Goal: Task Accomplishment & Management: Complete application form

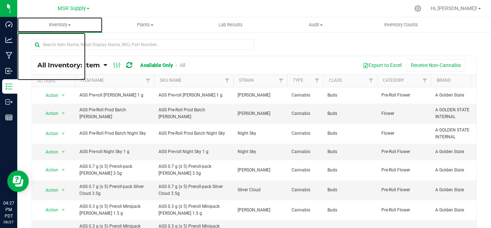
drag, startPoint x: 66, startPoint y: 25, endPoint x: 70, endPoint y: 55, distance: 30.5
click at [66, 25] on span "Inventory" at bounding box center [59, 25] width 85 height 6
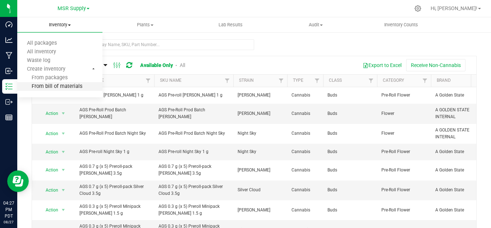
click at [54, 88] on span "From bill of materials" at bounding box center [49, 86] width 65 height 6
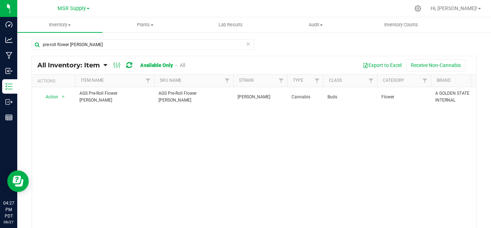
click at [246, 45] on icon at bounding box center [248, 43] width 5 height 9
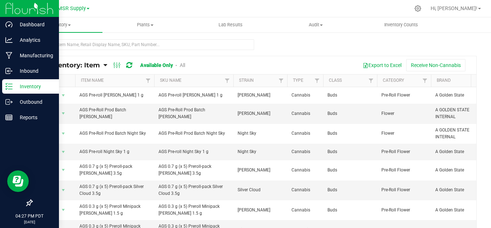
click at [28, 86] on p "Inventory" at bounding box center [34, 86] width 43 height 9
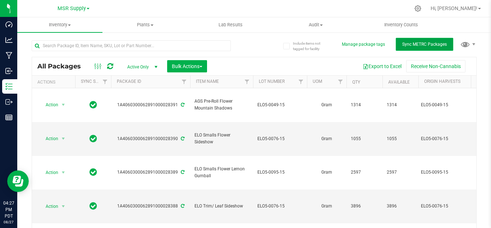
drag, startPoint x: 28, startPoint y: 86, endPoint x: 408, endPoint y: 45, distance: 381.8
click at [407, 45] on span "Sync METRC Packages" at bounding box center [424, 44] width 45 height 5
click at [67, 25] on span "Inventory" at bounding box center [59, 25] width 85 height 6
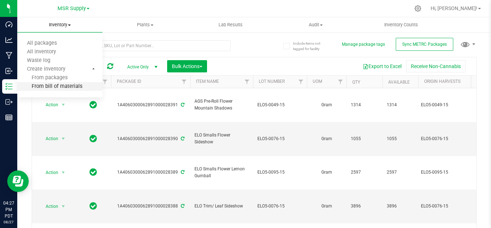
click at [59, 84] on span "From bill of materials" at bounding box center [49, 86] width 65 height 6
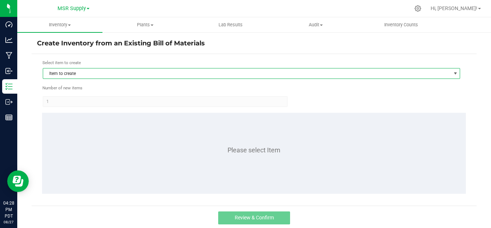
click at [120, 76] on span "Item to create" at bounding box center [247, 73] width 408 height 10
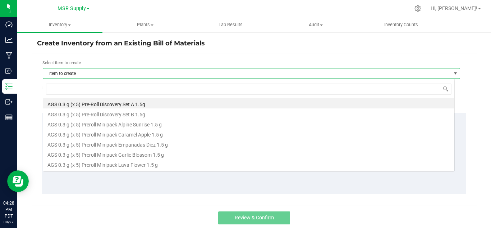
scroll to position [11, 412]
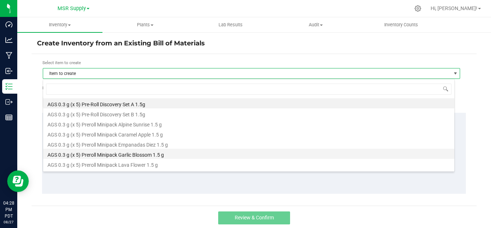
click at [111, 152] on li "AGS 0.3 g (x 5) Preroll Minipack Garlic Blossom 1.5 g" at bounding box center [248, 153] width 411 height 10
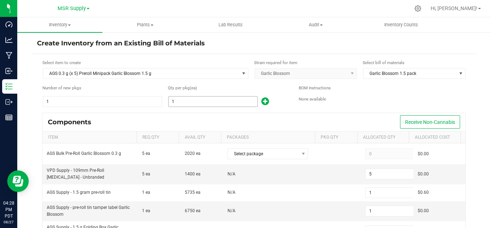
click at [214, 97] on input "1" at bounding box center [213, 101] width 89 height 10
type input "4"
type input "20"
type input "4"
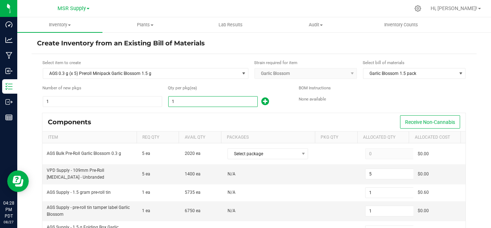
type input "4"
type input "40"
type input "200"
type input "40"
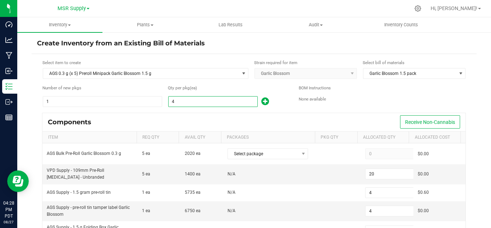
type input "40"
type input "2"
type input "40"
type input "404"
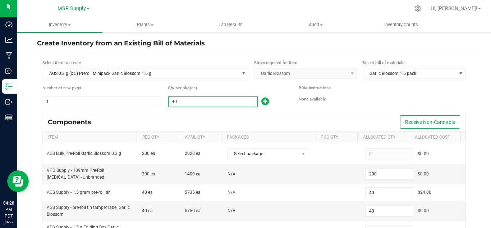
type input "2,020"
type input "404"
type input "20"
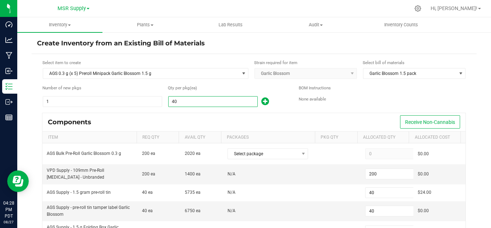
type input "404"
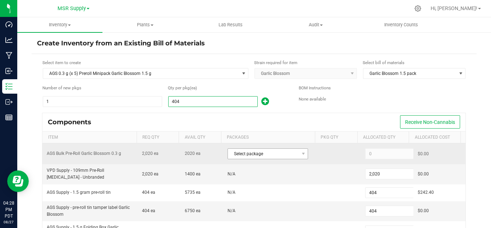
type input "404"
click at [272, 150] on span "Select package" at bounding box center [263, 153] width 71 height 10
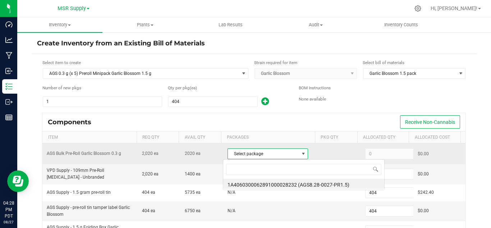
scroll to position [11, 78]
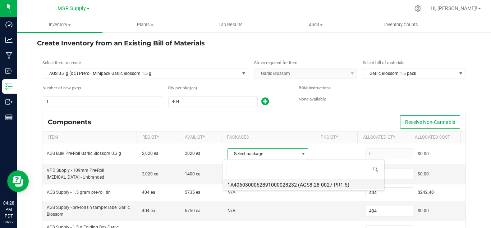
click at [349, 184] on li "1A4060300062891000028232 (AGS8.28-0027-PR1.5)" at bounding box center [303, 183] width 161 height 10
type input "2,020"
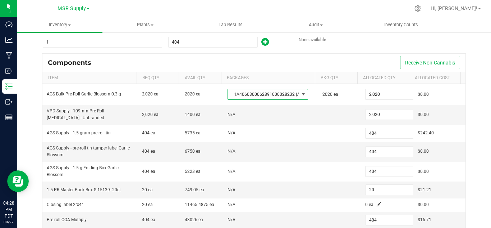
scroll to position [72, 0]
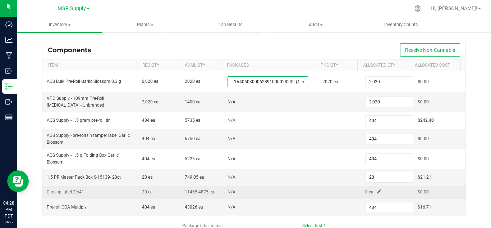
click at [370, 188] on td "0 ea" at bounding box center [387, 191] width 52 height 13
click at [377, 191] on span at bounding box center [379, 191] width 4 height 4
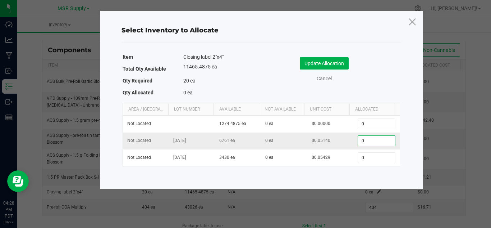
click at [377, 138] on input "0" at bounding box center [376, 141] width 37 height 10
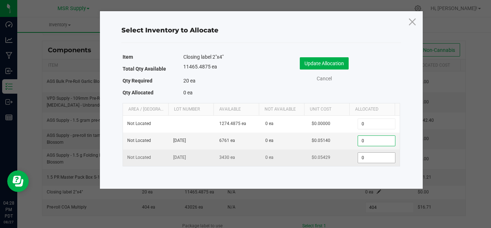
click at [376, 158] on input "0" at bounding box center [376, 157] width 37 height 10
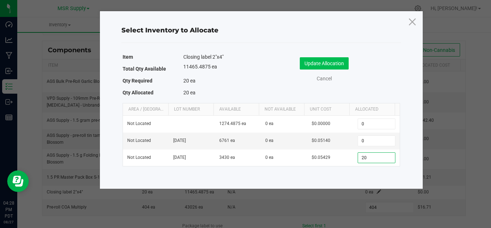
type input "20"
click at [322, 62] on button "Update Allocation" at bounding box center [324, 63] width 49 height 12
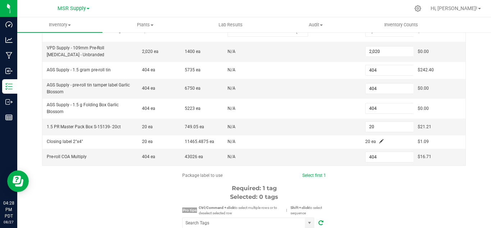
scroll to position [144, 0]
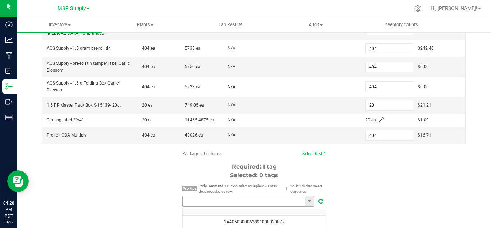
click at [272, 197] on input "NO DATA FOUND" at bounding box center [244, 201] width 122 height 10
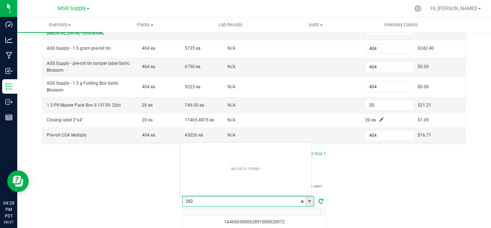
scroll to position [11, 132]
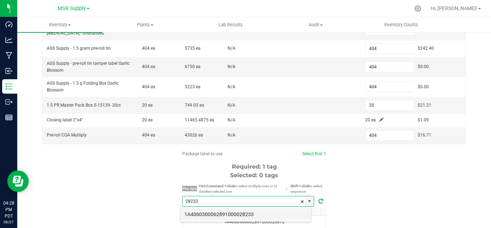
click at [241, 213] on li "1A4060300062891000028233" at bounding box center [245, 214] width 131 height 12
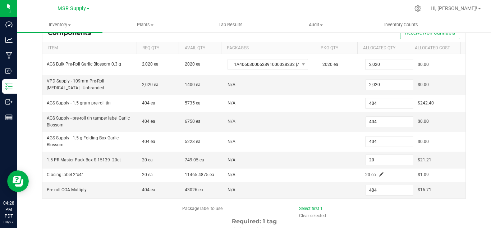
scroll to position [53, 0]
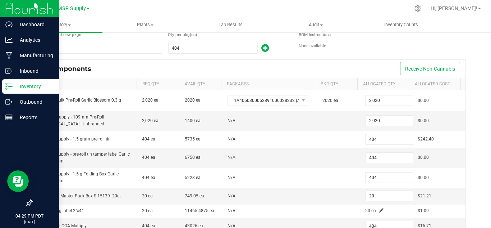
type input "1A4060300062891000028233"
click at [24, 85] on p "Inventory" at bounding box center [34, 86] width 43 height 9
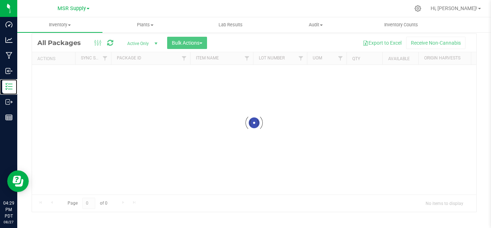
scroll to position [23, 0]
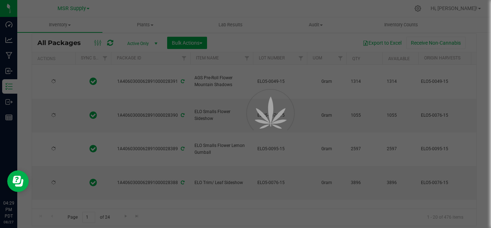
click at [65, 24] on div at bounding box center [245, 114] width 491 height 228
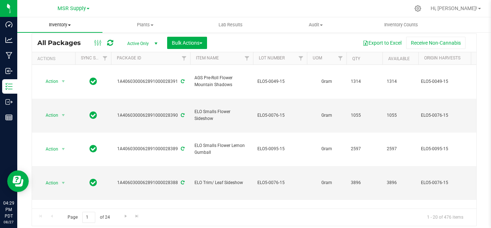
click at [65, 27] on span "Inventory" at bounding box center [59, 25] width 85 height 6
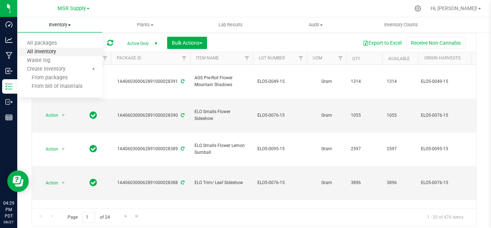
click at [52, 51] on span "All inventory" at bounding box center [41, 52] width 49 height 6
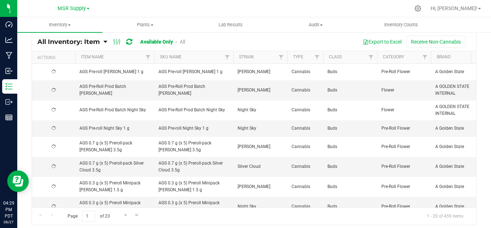
click at [84, 27] on input "text" at bounding box center [143, 21] width 223 height 11
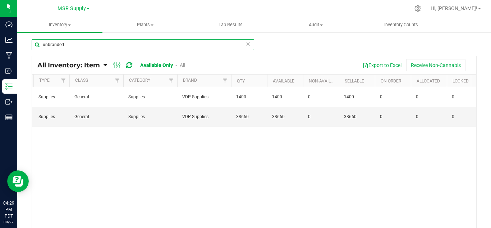
scroll to position [0, 253]
type input "unbranded"
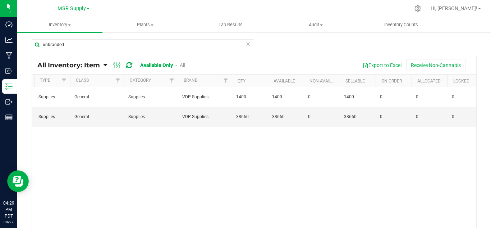
click at [88, 156] on div "Action Action Adjust qty Edit lots/costs Global inventory Locate inventory Prin…" at bounding box center [254, 158] width 444 height 143
click at [422, 8] on icon at bounding box center [418, 9] width 8 height 8
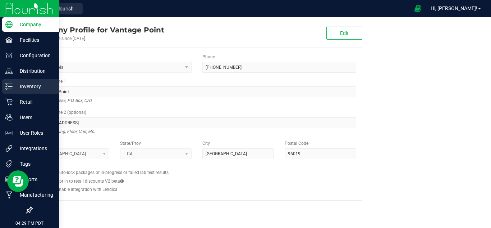
click at [17, 87] on p "Inventory" at bounding box center [34, 86] width 43 height 9
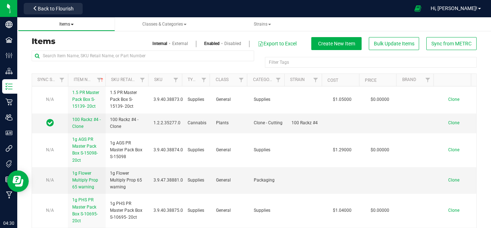
click at [71, 24] on span "Items" at bounding box center [66, 24] width 14 height 5
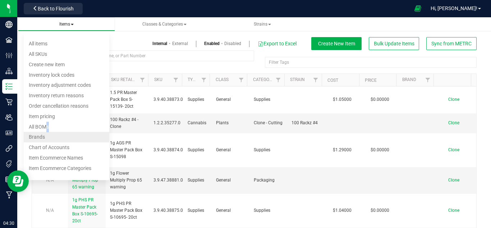
click at [45, 127] on span "All BOMs" at bounding box center [39, 127] width 20 height 6
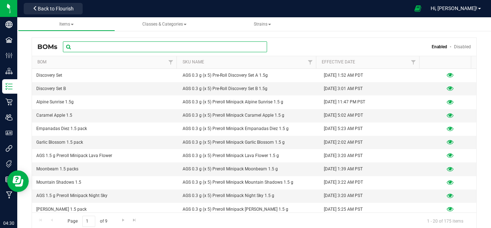
click at [102, 49] on input "text" at bounding box center [165, 46] width 204 height 11
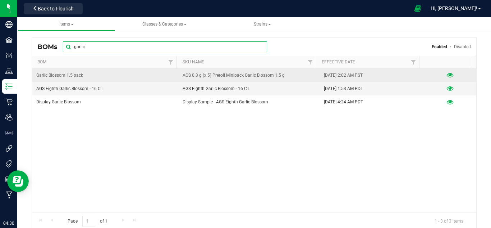
type input "garlic"
click at [93, 77] on td "Garlic Blossom 1.5 pack" at bounding box center [105, 75] width 146 height 13
click at [299, 77] on td "AGS 0.3 g (x 5) Preroll Minipack Garlic Blossom 1.5 g" at bounding box center [248, 75] width 141 height 13
click at [447, 75] on icon at bounding box center [450, 75] width 7 height 5
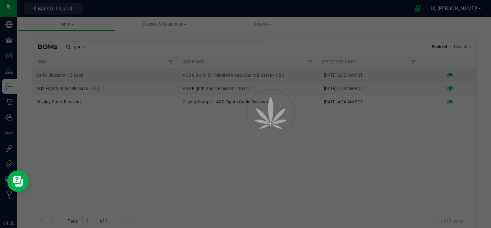
select select "96"
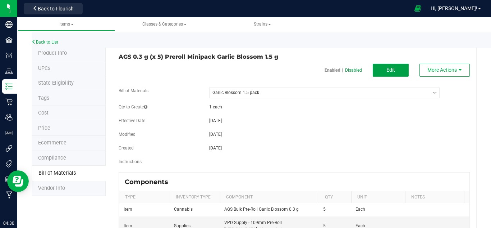
click at [396, 73] on button "Edit" at bounding box center [391, 70] width 36 height 13
select select "96"
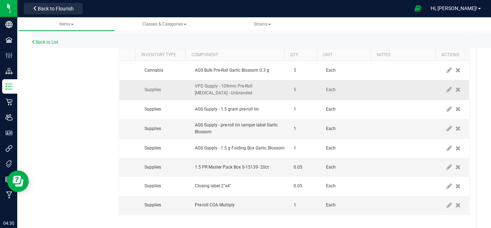
scroll to position [0, 39]
click at [446, 88] on icon at bounding box center [448, 89] width 5 height 6
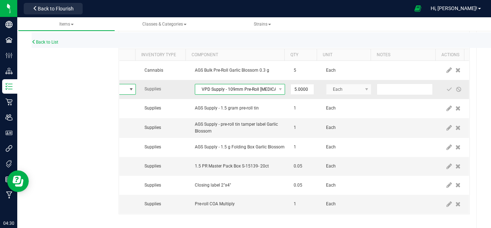
click at [252, 90] on span "VPD Supply - 109mm Pre-Roll [MEDICAL_DATA] - Unbranded" at bounding box center [235, 89] width 81 height 10
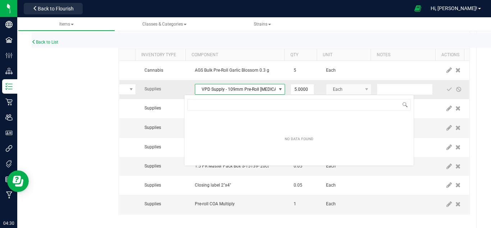
scroll to position [11, 90]
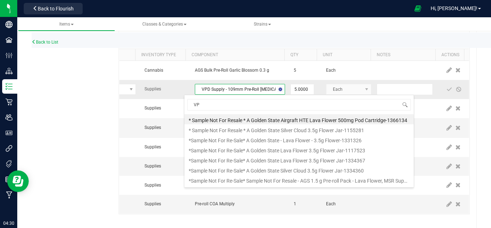
type input "VPD"
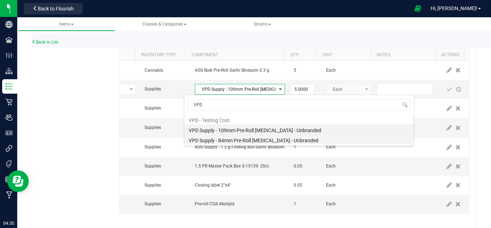
click at [263, 138] on li "VPD Supply - 84mm Pre-Roll [MEDICAL_DATA] - Unbranded" at bounding box center [298, 139] width 229 height 10
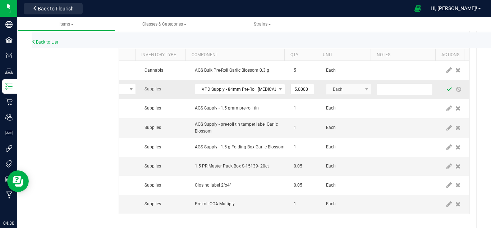
click at [446, 91] on span at bounding box center [449, 89] width 6 height 6
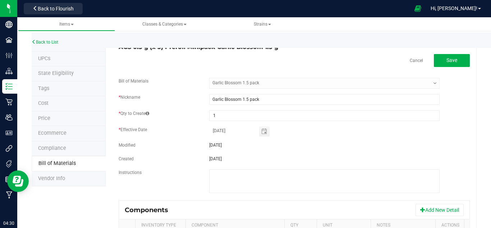
scroll to position [0, 0]
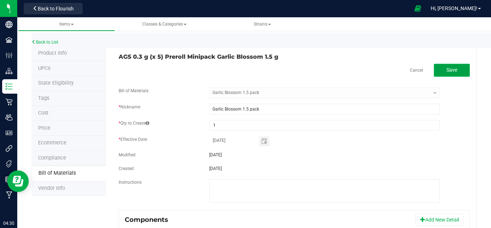
click at [442, 74] on button "Save" at bounding box center [452, 70] width 36 height 13
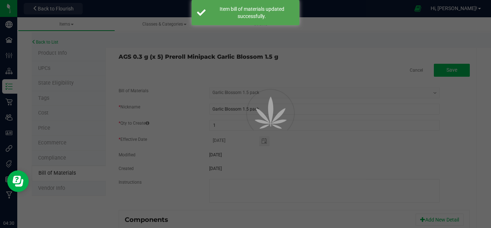
select select "96"
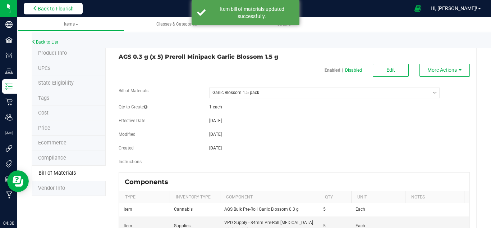
click at [36, 9] on icon at bounding box center [35, 8] width 5 height 5
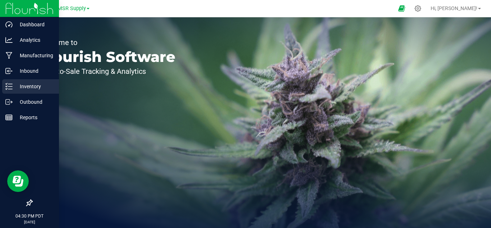
click at [13, 84] on p "Inventory" at bounding box center [34, 86] width 43 height 9
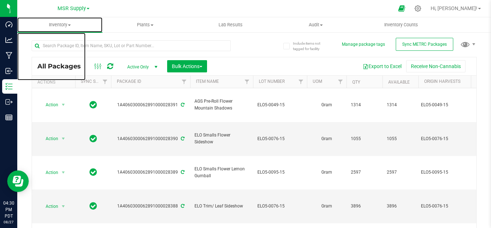
click at [67, 24] on span "Inventory" at bounding box center [59, 25] width 85 height 6
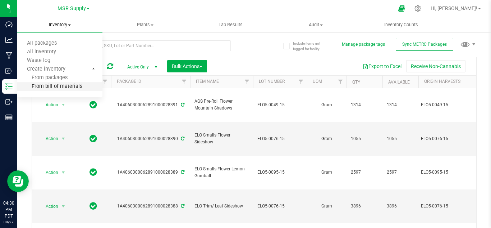
click at [63, 83] on span "From bill of materials" at bounding box center [49, 86] width 65 height 6
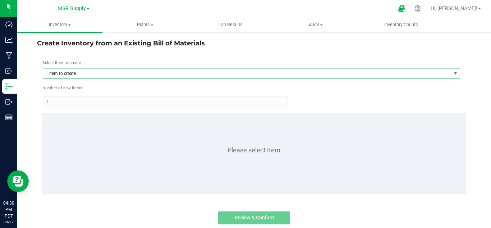
click at [197, 69] on span "Item to create" at bounding box center [247, 73] width 408 height 10
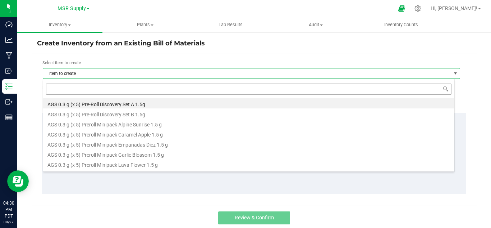
scroll to position [11, 412]
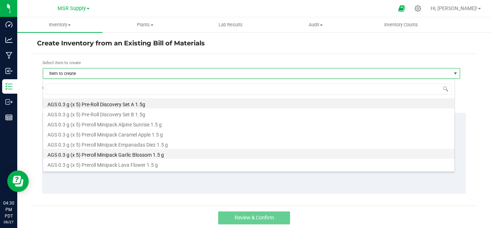
click at [128, 155] on li "AGS 0.3 g (x 5) Preroll Minipack Garlic Blossom 1.5 g" at bounding box center [248, 153] width 411 height 10
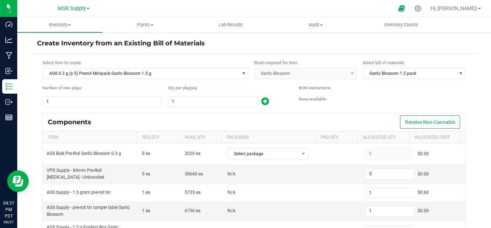
click at [193, 100] on input "1" at bounding box center [213, 101] width 89 height 10
type input "4"
type input "20"
type input "4"
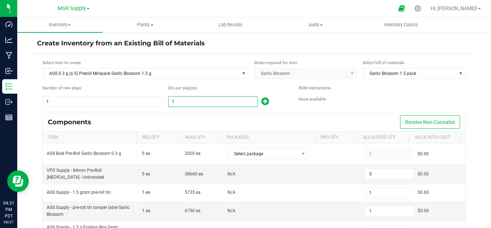
type input "4"
type input "40"
type input "200"
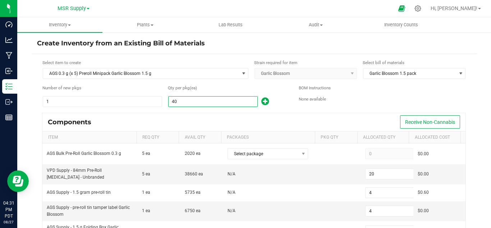
type input "40"
type input "2"
type input "40"
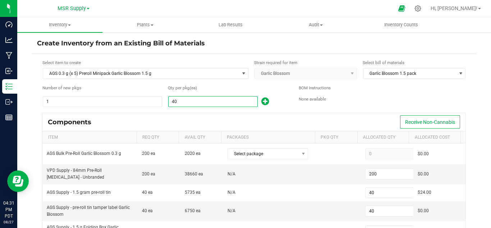
type input "404"
type input "2,020"
type input "404"
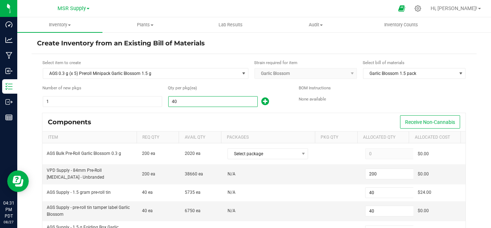
type input "20"
type input "404"
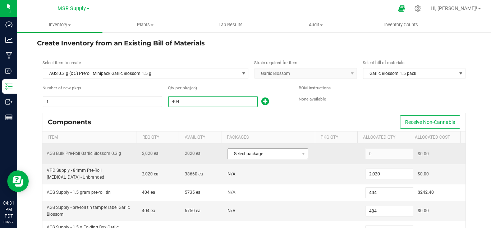
type input "404"
click at [279, 155] on span "Select package" at bounding box center [263, 153] width 71 height 10
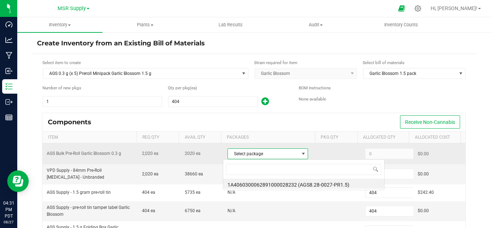
scroll to position [11, 78]
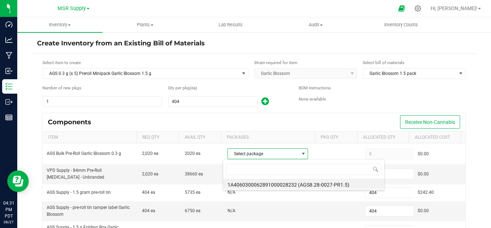
click at [321, 176] on span at bounding box center [303, 169] width 161 height 17
click at [322, 184] on li "1A4060300062891000028232 (AGS8.28-0027-PR1.5)" at bounding box center [303, 183] width 161 height 10
type input "2,020"
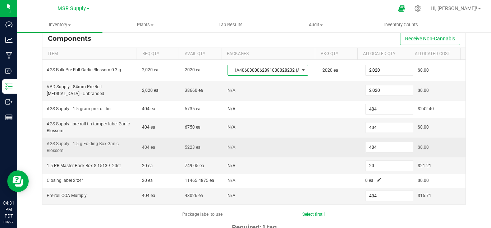
scroll to position [108, 0]
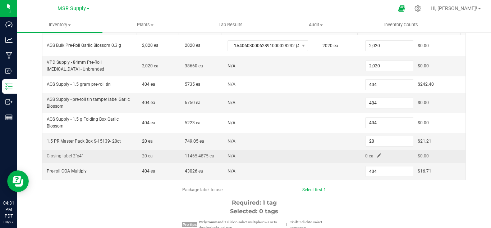
click at [377, 155] on span at bounding box center [379, 155] width 4 height 4
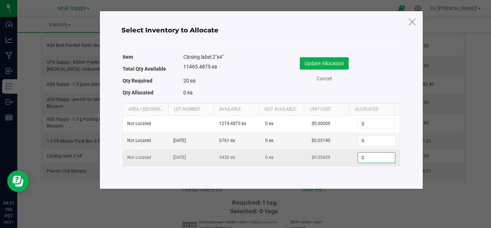
click at [364, 157] on input "0" at bounding box center [376, 157] width 37 height 10
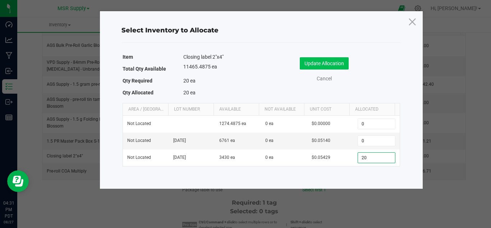
type input "20"
click at [326, 64] on button "Update Allocation" at bounding box center [324, 63] width 49 height 12
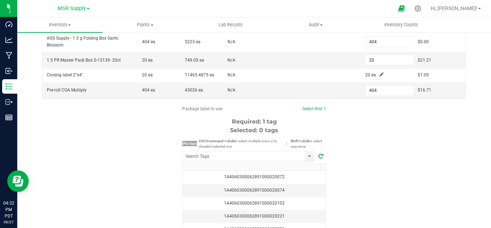
scroll to position [216, 0]
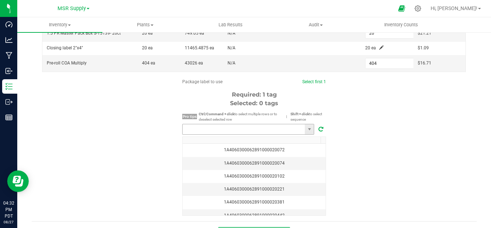
click at [258, 126] on input "NO DATA FOUND" at bounding box center [244, 129] width 122 height 10
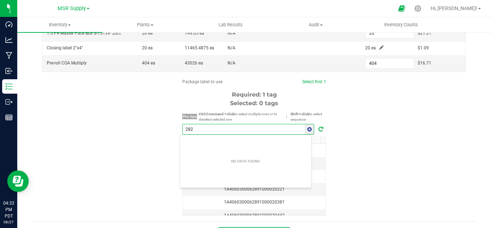
scroll to position [11, 132]
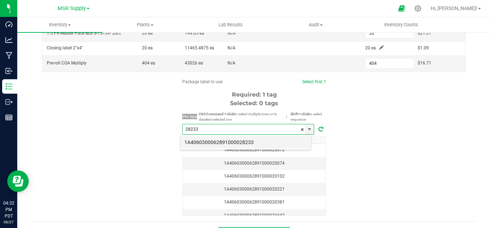
click at [248, 143] on li "1A4060300062891000028233" at bounding box center [245, 142] width 131 height 12
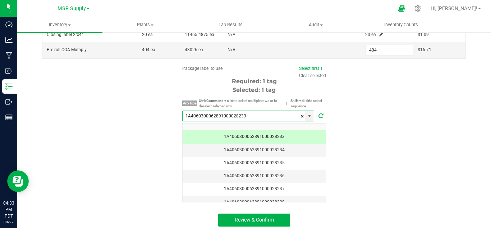
scroll to position [233, 0]
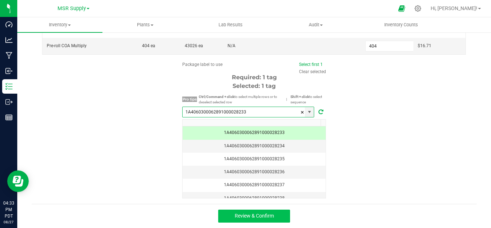
type input "1A4060300062891000028233"
click at [270, 214] on span "Review & Confirm" at bounding box center [254, 215] width 39 height 6
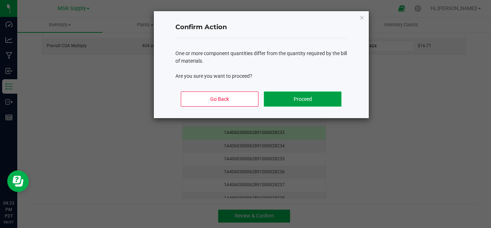
click at [306, 104] on button "Proceed" at bounding box center [302, 98] width 77 height 15
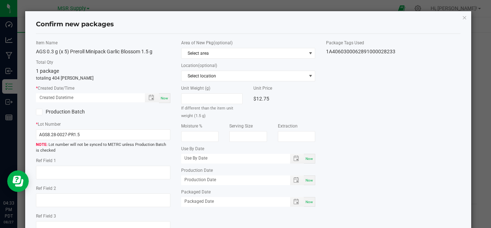
click at [165, 97] on span "Now" at bounding box center [165, 98] width 8 height 4
type input "[DATE] 04:33 PM"
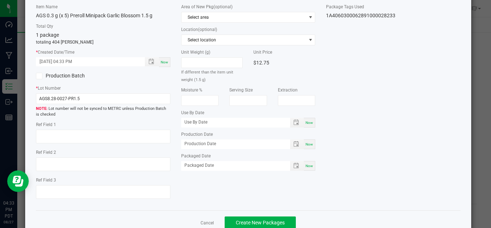
click at [310, 164] on div "Now" at bounding box center [310, 166] width 12 height 10
type input "[DATE]"
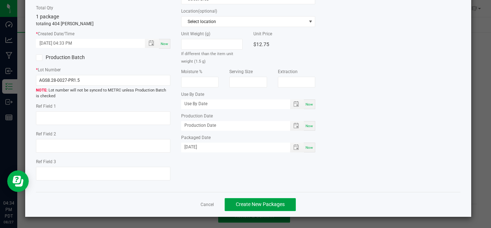
click at [279, 199] on button "Create New Packages" at bounding box center [260, 204] width 71 height 13
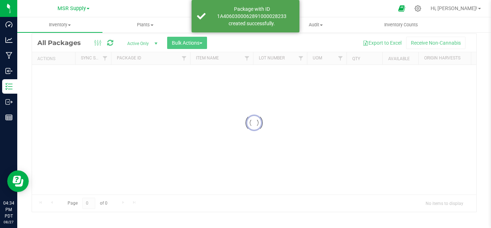
scroll to position [23, 0]
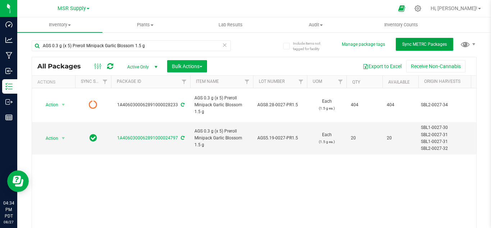
click at [421, 45] on span "Sync METRC Packages" at bounding box center [424, 44] width 45 height 5
click at [223, 45] on icon at bounding box center [224, 44] width 5 height 9
